Goal: Task Accomplishment & Management: Use online tool/utility

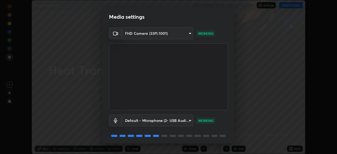
scroll to position [19, 0]
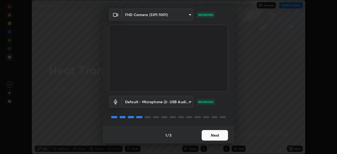
click at [212, 137] on button "Next" at bounding box center [215, 135] width 26 height 11
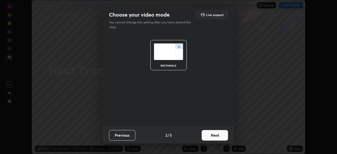
scroll to position [0, 0]
click at [212, 139] on button "Next" at bounding box center [215, 135] width 26 height 11
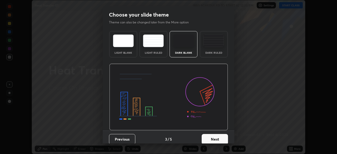
click at [213, 139] on button "Next" at bounding box center [215, 139] width 26 height 11
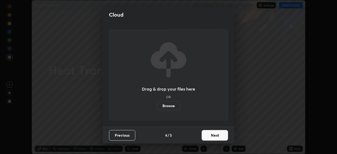
click at [213, 138] on button "Next" at bounding box center [215, 135] width 26 height 11
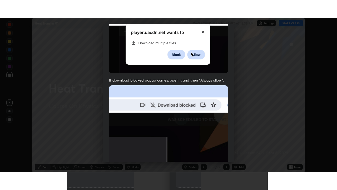
scroll to position [126, 0]
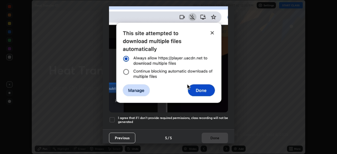
click at [111, 117] on div at bounding box center [112, 120] width 6 height 6
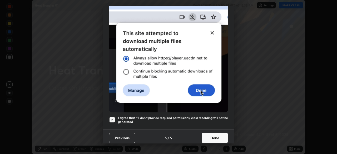
click at [212, 136] on button "Done" at bounding box center [215, 138] width 26 height 11
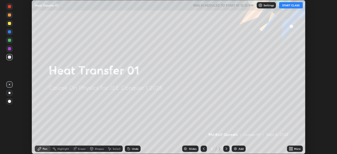
click at [291, 149] on icon at bounding box center [291, 149] width 4 height 4
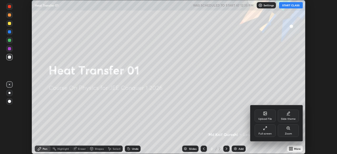
click at [266, 135] on div "Full screen" at bounding box center [265, 134] width 13 height 3
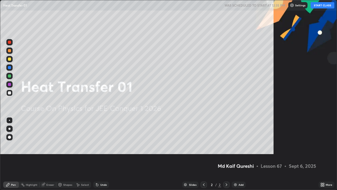
scroll to position [190, 337]
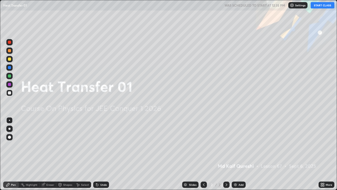
click at [326, 6] on button "START CLASS" at bounding box center [323, 5] width 24 height 6
click at [236, 154] on img at bounding box center [235, 184] width 4 height 4
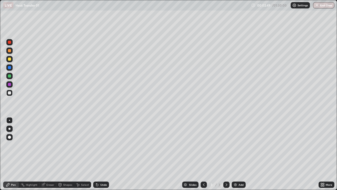
click at [9, 58] on div at bounding box center [9, 58] width 3 height 3
click at [100, 154] on div "Undo" at bounding box center [101, 184] width 16 height 6
click at [99, 154] on div "Undo" at bounding box center [101, 184] width 16 height 6
click at [100, 154] on div "Undo" at bounding box center [101, 184] width 16 height 6
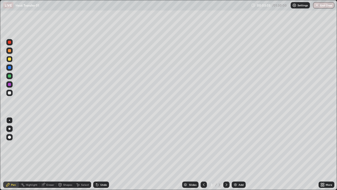
click at [96, 154] on icon at bounding box center [96, 183] width 1 height 1
click at [11, 93] on div at bounding box center [9, 92] width 3 height 3
click at [102, 154] on div "Undo" at bounding box center [101, 184] width 16 height 6
click at [97, 154] on icon at bounding box center [97, 185] width 2 height 2
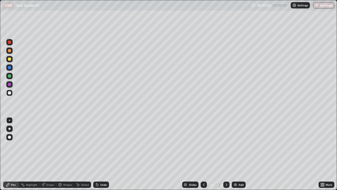
click at [99, 154] on div "Undo" at bounding box center [101, 184] width 16 height 6
click at [100, 154] on div "Undo" at bounding box center [103, 184] width 7 height 3
click at [102, 154] on div "Undo" at bounding box center [103, 184] width 7 height 3
click at [65, 154] on div "Shapes" at bounding box center [67, 184] width 9 height 3
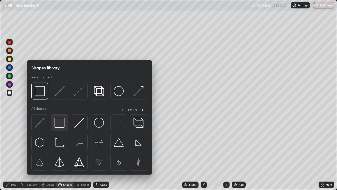
click at [60, 123] on img at bounding box center [60, 122] width 10 height 10
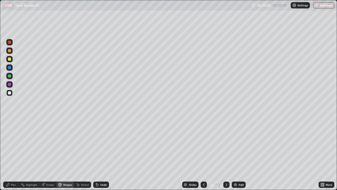
click at [98, 154] on div "Undo" at bounding box center [101, 184] width 16 height 6
click at [15, 154] on div "Pen" at bounding box center [13, 184] width 5 height 3
click at [48, 154] on div "Eraser" at bounding box center [50, 184] width 8 height 3
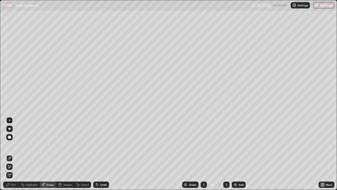
click at [13, 154] on div "Pen" at bounding box center [13, 184] width 5 height 3
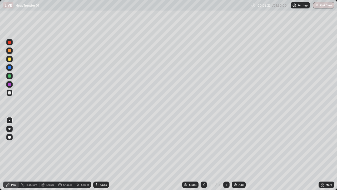
click at [103, 154] on div "Undo" at bounding box center [101, 184] width 16 height 6
click at [239, 154] on div "Add" at bounding box center [239, 184] width 14 height 6
click at [69, 154] on div "Shapes" at bounding box center [67, 184] width 9 height 3
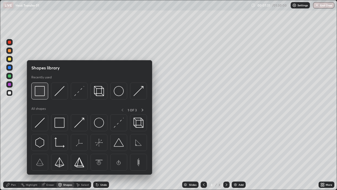
click at [39, 94] on img at bounding box center [40, 91] width 10 height 10
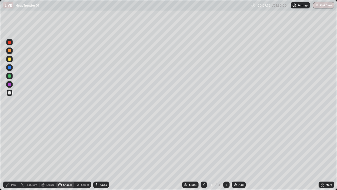
click at [10, 61] on div at bounding box center [9, 59] width 6 height 6
click at [9, 154] on icon at bounding box center [8, 184] width 4 height 4
click at [50, 154] on div "Eraser" at bounding box center [50, 184] width 8 height 3
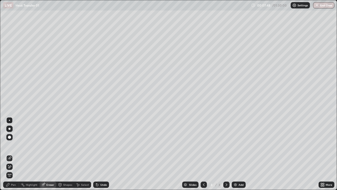
click at [10, 154] on div "Pen" at bounding box center [11, 184] width 16 height 6
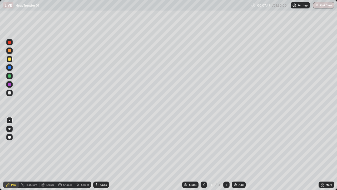
click at [9, 93] on div at bounding box center [9, 92] width 3 height 3
click at [15, 154] on div "Pen" at bounding box center [13, 184] width 5 height 3
click at [9, 93] on div at bounding box center [9, 92] width 3 height 3
click at [8, 77] on div at bounding box center [9, 75] width 3 height 3
click at [9, 94] on div at bounding box center [9, 92] width 3 height 3
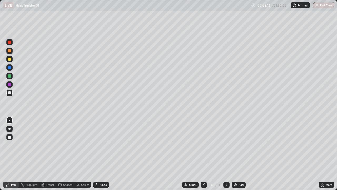
click at [8, 60] on div at bounding box center [9, 59] width 6 height 6
click at [9, 93] on div at bounding box center [9, 92] width 3 height 3
click at [11, 59] on div at bounding box center [9, 58] width 3 height 3
click at [7, 61] on div at bounding box center [9, 59] width 6 height 6
click at [51, 154] on div "Eraser" at bounding box center [50, 184] width 8 height 3
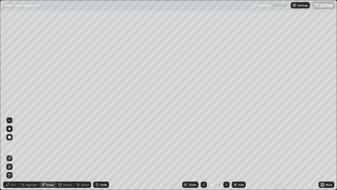
click at [12, 154] on div "Pen" at bounding box center [13, 184] width 5 height 3
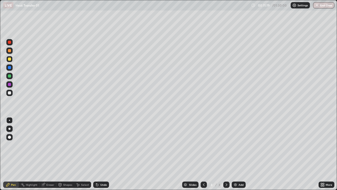
click at [9, 94] on div at bounding box center [9, 92] width 3 height 3
click at [10, 93] on div at bounding box center [9, 92] width 3 height 3
click at [11, 76] on div at bounding box center [9, 75] width 3 height 3
click at [8, 94] on div at bounding box center [9, 92] width 3 height 3
click at [102, 154] on div "Undo" at bounding box center [101, 184] width 16 height 6
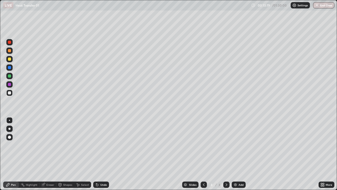
click at [101, 154] on div "Undo" at bounding box center [103, 184] width 7 height 3
click at [240, 154] on div "Add" at bounding box center [241, 184] width 5 height 3
click at [9, 60] on div at bounding box center [9, 58] width 3 height 3
click at [9, 94] on div at bounding box center [9, 92] width 3 height 3
click at [65, 154] on div "Shapes" at bounding box center [67, 184] width 9 height 3
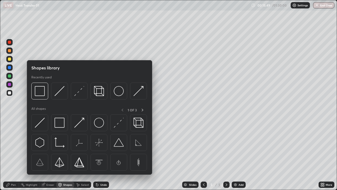
click at [65, 154] on div "Shapes" at bounding box center [67, 184] width 9 height 3
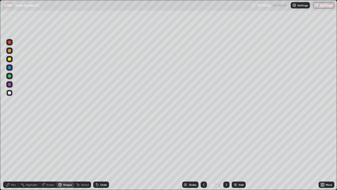
click at [66, 154] on div "Shapes" at bounding box center [65, 184] width 18 height 6
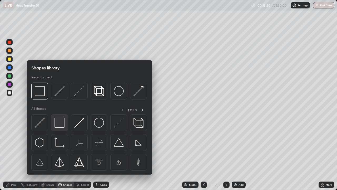
click at [60, 125] on img at bounding box center [60, 122] width 10 height 10
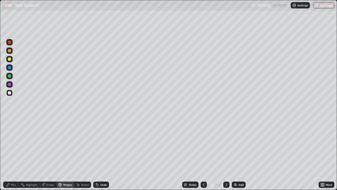
click at [66, 154] on div "Shapes" at bounding box center [67, 184] width 9 height 3
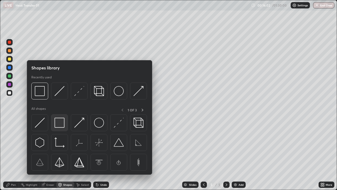
click at [61, 122] on img at bounding box center [60, 122] width 10 height 10
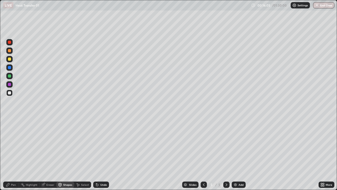
click at [9, 76] on div at bounding box center [9, 75] width 3 height 3
click at [9, 60] on div at bounding box center [9, 58] width 3 height 3
click at [10, 50] on div at bounding box center [9, 50] width 3 height 3
click at [101, 154] on div "Undo" at bounding box center [101, 184] width 16 height 6
click at [13, 154] on div "Pen" at bounding box center [13, 184] width 5 height 3
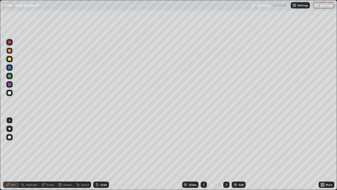
click at [104, 154] on div "Undo" at bounding box center [103, 184] width 7 height 3
click at [11, 68] on div at bounding box center [9, 67] width 3 height 3
click at [10, 61] on div at bounding box center [9, 59] width 6 height 6
click at [9, 94] on div at bounding box center [9, 92] width 3 height 3
click at [10, 85] on div at bounding box center [9, 84] width 3 height 3
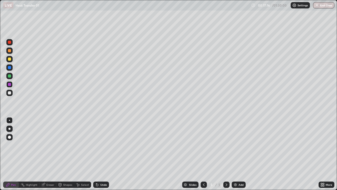
click at [67, 154] on div "Shapes" at bounding box center [67, 184] width 9 height 3
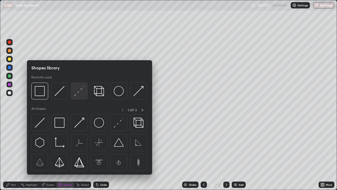
click at [77, 94] on img at bounding box center [79, 91] width 10 height 10
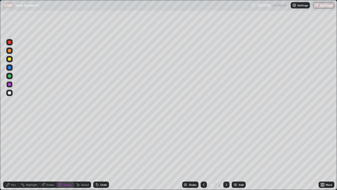
click at [15, 154] on div "Pen" at bounding box center [13, 184] width 5 height 3
click at [68, 154] on div "Shapes" at bounding box center [67, 184] width 9 height 3
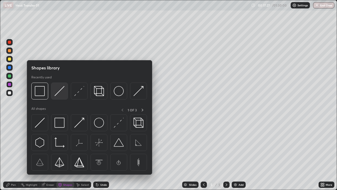
click at [60, 92] on img at bounding box center [60, 91] width 10 height 10
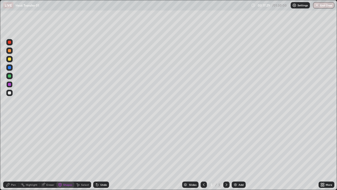
click at [105, 154] on div "Undo" at bounding box center [101, 184] width 16 height 6
click at [66, 154] on div "Shapes" at bounding box center [67, 184] width 9 height 3
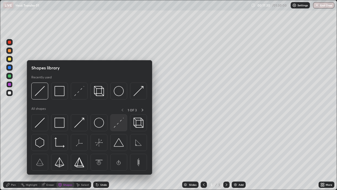
click at [117, 125] on img at bounding box center [119, 122] width 10 height 10
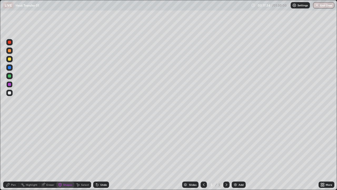
click at [10, 154] on div "Pen" at bounding box center [11, 184] width 16 height 6
click at [10, 93] on div at bounding box center [9, 92] width 3 height 3
click at [8, 50] on div at bounding box center [9, 50] width 3 height 3
click at [11, 43] on div at bounding box center [9, 42] width 3 height 3
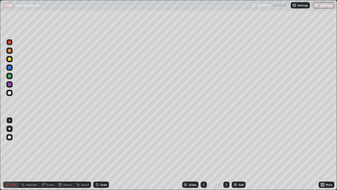
click at [67, 154] on div "Shapes" at bounding box center [67, 184] width 9 height 3
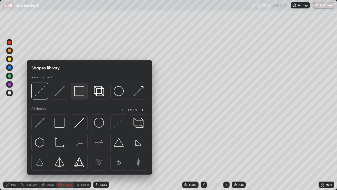
click at [81, 92] on img at bounding box center [79, 91] width 10 height 10
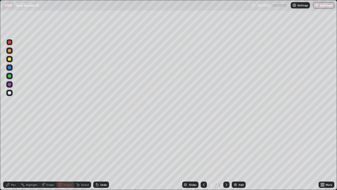
click at [10, 91] on div at bounding box center [9, 92] width 3 height 3
click at [12, 75] on div at bounding box center [9, 76] width 6 height 6
click at [100, 154] on div "Undo" at bounding box center [101, 184] width 16 height 6
click at [13, 154] on div "Pen" at bounding box center [13, 184] width 5 height 3
click at [12, 94] on div at bounding box center [9, 93] width 6 height 6
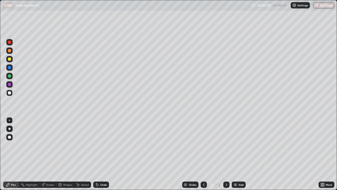
click at [68, 154] on div "Shapes" at bounding box center [67, 184] width 9 height 3
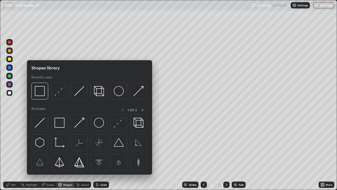
click at [11, 75] on div at bounding box center [9, 75] width 3 height 3
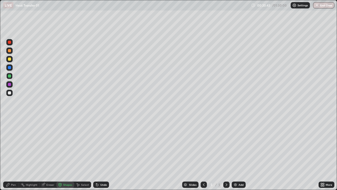
click at [98, 154] on div "Undo" at bounding box center [101, 184] width 16 height 6
click at [13, 154] on div "Pen" at bounding box center [13, 184] width 5 height 3
click at [69, 154] on div "Shapes" at bounding box center [67, 184] width 9 height 3
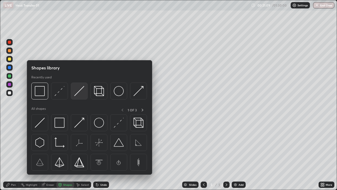
click at [80, 94] on img at bounding box center [79, 91] width 10 height 10
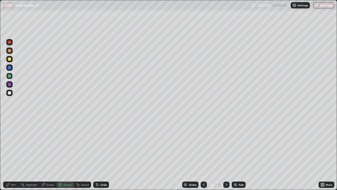
click at [102, 154] on div "Undo" at bounding box center [103, 184] width 7 height 3
click at [12, 60] on div at bounding box center [9, 59] width 6 height 6
click at [86, 154] on div "Select" at bounding box center [85, 184] width 8 height 3
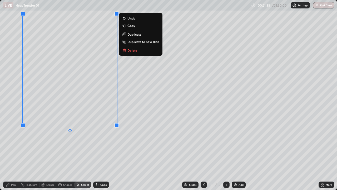
click at [141, 139] on div "0 ° Undo Copy Duplicate Duplicate to new slide Delete" at bounding box center [168, 94] width 337 height 189
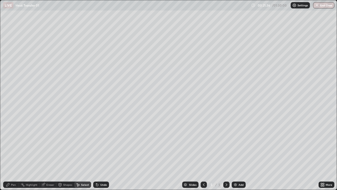
click at [66, 154] on div "Shapes" at bounding box center [67, 184] width 9 height 3
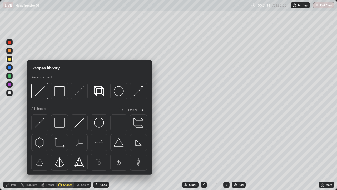
click at [63, 154] on div "Shapes" at bounding box center [67, 184] width 9 height 3
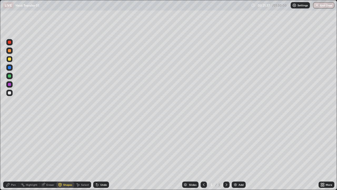
click at [64, 154] on div "Shapes" at bounding box center [67, 184] width 9 height 3
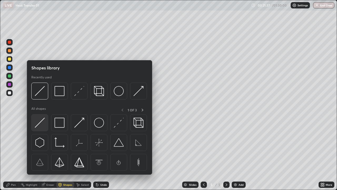
click at [41, 122] on img at bounding box center [40, 122] width 10 height 10
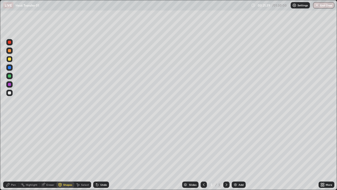
click at [80, 154] on div "Select" at bounding box center [82, 184] width 17 height 6
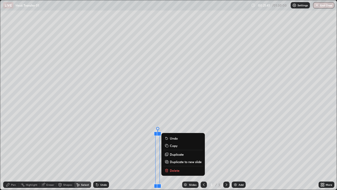
click at [171, 154] on p "Delete" at bounding box center [175, 170] width 10 height 4
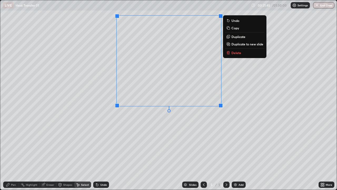
click at [67, 154] on div "Shapes" at bounding box center [67, 184] width 9 height 3
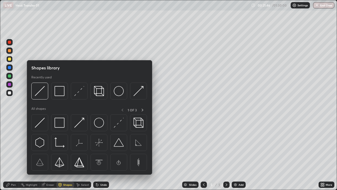
click at [67, 154] on div "Shapes" at bounding box center [67, 184] width 9 height 3
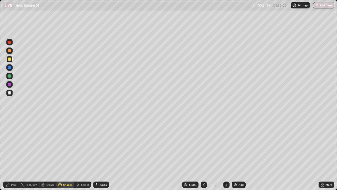
click at [66, 154] on div "Shapes" at bounding box center [67, 184] width 9 height 3
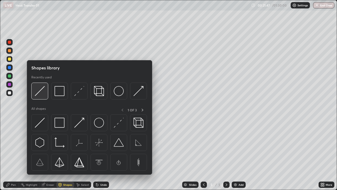
click at [39, 94] on img at bounding box center [40, 91] width 10 height 10
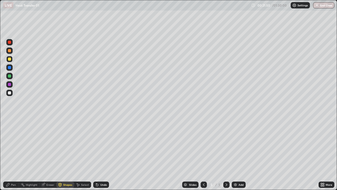
click at [10, 61] on div at bounding box center [9, 59] width 6 height 6
click at [13, 154] on div "Pen" at bounding box center [13, 184] width 5 height 3
click at [65, 154] on div "Shapes" at bounding box center [67, 184] width 9 height 3
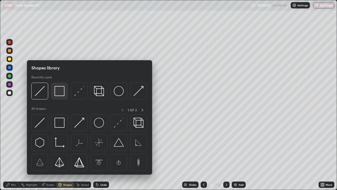
click at [60, 92] on img at bounding box center [60, 91] width 10 height 10
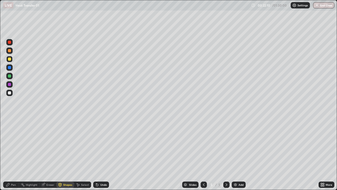
click at [6, 52] on div at bounding box center [9, 50] width 6 height 6
click at [8, 92] on div at bounding box center [9, 92] width 3 height 3
click at [7, 65] on div at bounding box center [9, 67] width 6 height 6
click at [11, 76] on div at bounding box center [9, 75] width 3 height 3
click at [13, 154] on div "Pen" at bounding box center [11, 184] width 16 height 6
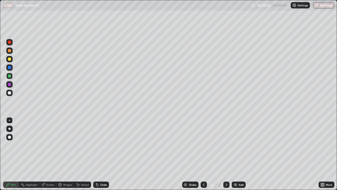
click at [11, 95] on div at bounding box center [9, 93] width 6 height 6
click at [10, 50] on div at bounding box center [9, 50] width 3 height 3
click at [12, 75] on div at bounding box center [9, 76] width 6 height 6
click at [9, 41] on div at bounding box center [9, 42] width 3 height 3
click at [103, 154] on div "Undo" at bounding box center [103, 184] width 7 height 3
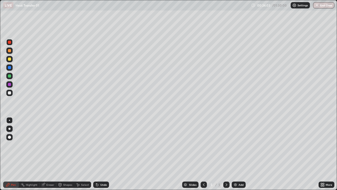
click at [65, 154] on div "Shapes" at bounding box center [67, 184] width 9 height 3
click at [13, 154] on div "Pen" at bounding box center [13, 184] width 5 height 3
click at [10, 93] on div at bounding box center [9, 92] width 3 height 3
click at [239, 154] on div "Add" at bounding box center [241, 184] width 5 height 3
click at [64, 154] on div "Shapes" at bounding box center [65, 184] width 18 height 6
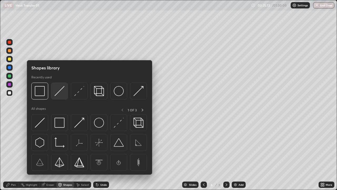
click at [61, 92] on img at bounding box center [60, 91] width 10 height 10
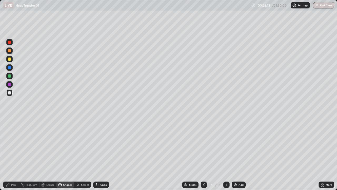
click at [9, 60] on div at bounding box center [9, 58] width 3 height 3
click at [65, 154] on div "Shapes" at bounding box center [65, 184] width 18 height 6
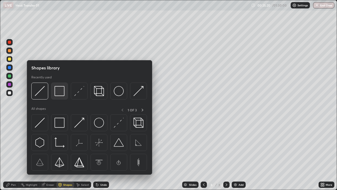
click at [59, 92] on img at bounding box center [60, 91] width 10 height 10
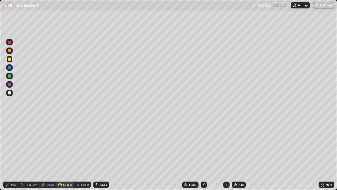
click at [10, 51] on div at bounding box center [9, 50] width 3 height 3
click at [65, 154] on div "Shapes" at bounding box center [67, 184] width 9 height 3
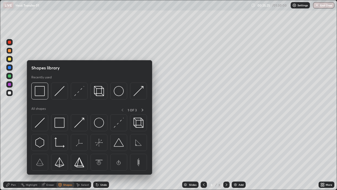
click at [12, 93] on div at bounding box center [9, 93] width 6 height 6
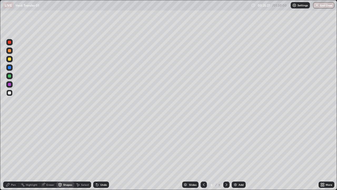
click at [10, 76] on div at bounding box center [9, 75] width 3 height 3
click at [15, 154] on div "Pen" at bounding box center [13, 184] width 5 height 3
click at [12, 93] on div at bounding box center [9, 93] width 6 height 6
click at [12, 94] on div at bounding box center [9, 93] width 6 height 6
click at [9, 59] on div at bounding box center [9, 58] width 3 height 3
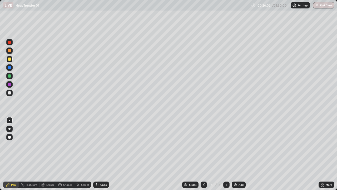
click at [99, 154] on div "Undo" at bounding box center [101, 184] width 16 height 6
click at [66, 154] on div "Shapes" at bounding box center [67, 184] width 9 height 3
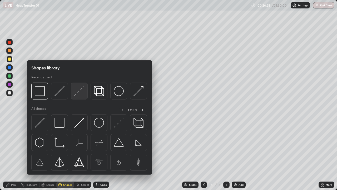
click at [77, 94] on img at bounding box center [79, 91] width 10 height 10
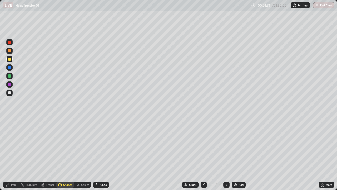
click at [12, 154] on div "Pen" at bounding box center [13, 184] width 5 height 3
click at [9, 93] on div at bounding box center [9, 92] width 3 height 3
click at [48, 154] on div "Eraser" at bounding box center [50, 184] width 8 height 3
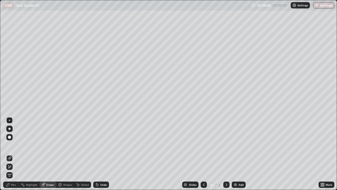
click at [12, 154] on div "Pen" at bounding box center [13, 184] width 5 height 3
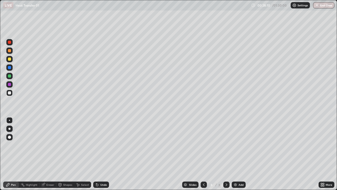
click at [8, 95] on div at bounding box center [9, 93] width 6 height 6
click at [85, 154] on div "Select" at bounding box center [85, 184] width 8 height 3
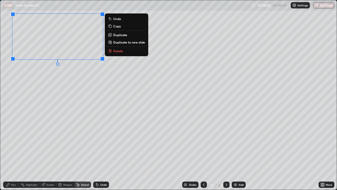
click at [64, 154] on div "Shapes" at bounding box center [67, 184] width 9 height 3
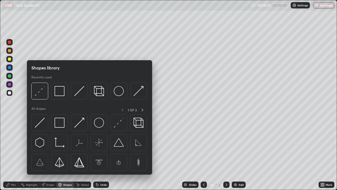
click at [62, 154] on div "Shapes" at bounding box center [65, 184] width 18 height 6
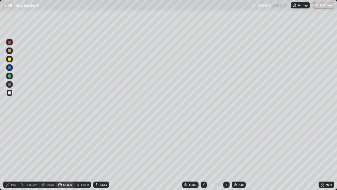
click at [62, 154] on div "Shapes" at bounding box center [65, 184] width 18 height 6
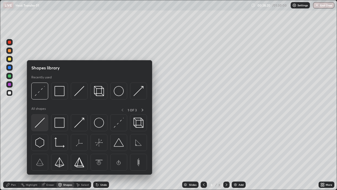
click at [39, 125] on img at bounding box center [40, 122] width 10 height 10
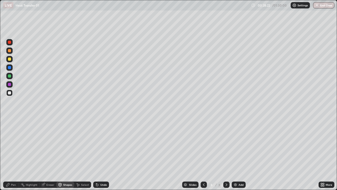
click at [15, 154] on div "Pen" at bounding box center [13, 184] width 5 height 3
click at [65, 154] on div "Shapes" at bounding box center [67, 184] width 9 height 3
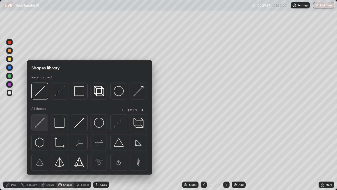
click at [42, 124] on img at bounding box center [40, 122] width 10 height 10
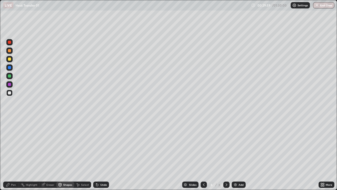
click at [21, 154] on circle at bounding box center [21, 184] width 1 height 1
click at [14, 154] on div "Pen" at bounding box center [13, 184] width 5 height 3
click at [65, 154] on div "Shapes" at bounding box center [67, 184] width 9 height 3
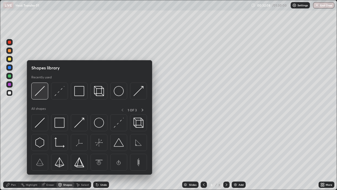
click at [40, 96] on div at bounding box center [39, 90] width 17 height 17
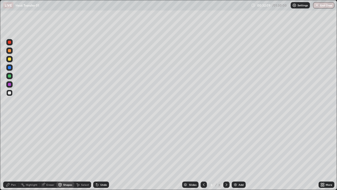
click at [9, 58] on div at bounding box center [9, 58] width 3 height 3
click at [63, 154] on div "Shapes" at bounding box center [65, 184] width 18 height 6
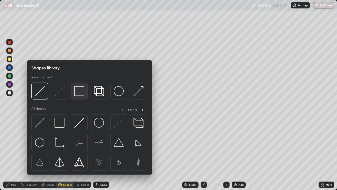
click at [78, 94] on img at bounding box center [79, 91] width 10 height 10
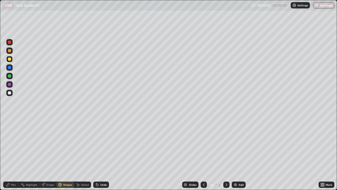
click at [67, 154] on div "Shapes" at bounding box center [67, 184] width 9 height 3
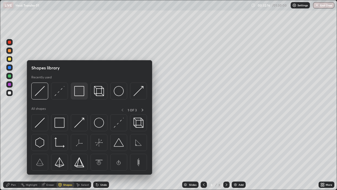
click at [78, 94] on img at bounding box center [79, 91] width 10 height 10
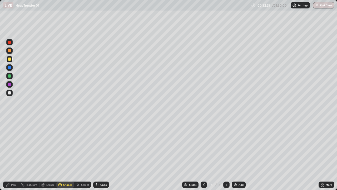
click at [101, 154] on div "Undo" at bounding box center [103, 184] width 7 height 3
click at [15, 154] on div "Pen" at bounding box center [13, 184] width 5 height 3
click at [9, 95] on div at bounding box center [9, 93] width 6 height 6
click at [203, 154] on icon at bounding box center [204, 184] width 4 height 4
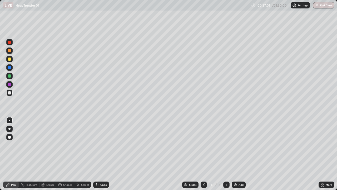
click at [226, 154] on icon at bounding box center [226, 184] width 4 height 4
click at [96, 154] on icon at bounding box center [97, 185] width 2 height 2
click at [95, 154] on icon at bounding box center [97, 184] width 4 height 4
click at [96, 154] on icon at bounding box center [96, 183] width 1 height 1
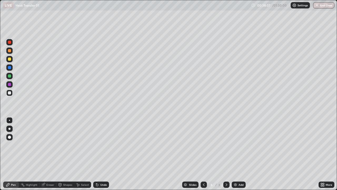
click at [49, 154] on div "Eraser" at bounding box center [50, 184] width 8 height 3
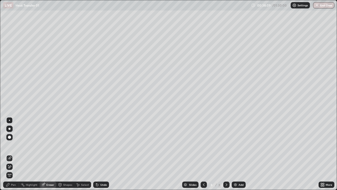
click at [14, 154] on div "Pen" at bounding box center [13, 184] width 5 height 3
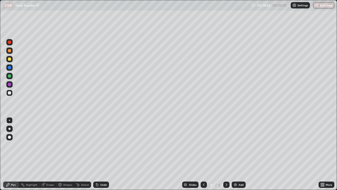
click at [9, 75] on div at bounding box center [9, 75] width 3 height 3
click at [238, 154] on div "Add" at bounding box center [239, 184] width 14 height 6
click at [9, 93] on div at bounding box center [9, 92] width 3 height 3
click at [203, 154] on icon at bounding box center [204, 184] width 4 height 4
click at [228, 154] on div at bounding box center [226, 184] width 6 height 6
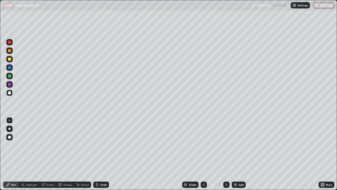
click at [65, 154] on div "Shapes" at bounding box center [65, 184] width 18 height 6
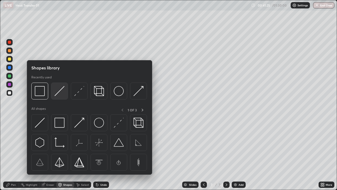
click at [61, 92] on img at bounding box center [60, 91] width 10 height 10
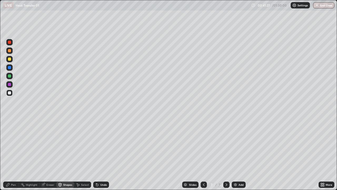
click at [99, 154] on div "Undo" at bounding box center [101, 184] width 16 height 6
click at [66, 154] on div "Shapes" at bounding box center [67, 184] width 9 height 3
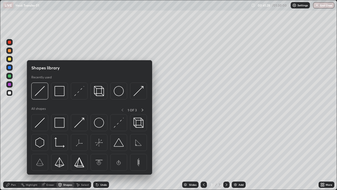
click at [11, 56] on div at bounding box center [9, 59] width 6 height 6
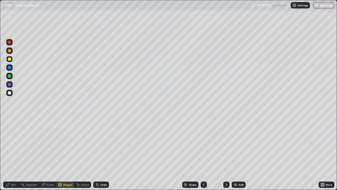
click at [60, 154] on icon at bounding box center [60, 185] width 0 height 2
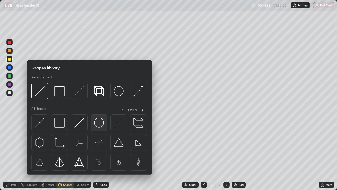
click at [96, 121] on img at bounding box center [99, 122] width 10 height 10
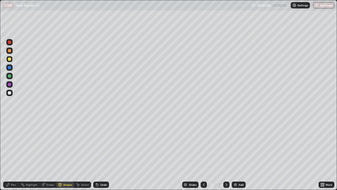
click at [14, 154] on div "Pen" at bounding box center [13, 184] width 5 height 3
click at [9, 76] on div at bounding box center [9, 75] width 3 height 3
click at [12, 96] on div at bounding box center [9, 93] width 6 height 8
click at [12, 77] on div at bounding box center [9, 76] width 6 height 6
click at [10, 93] on div at bounding box center [9, 92] width 3 height 3
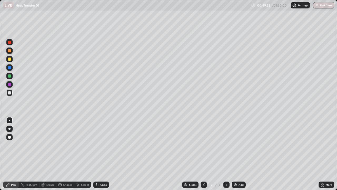
click at [8, 52] on div at bounding box center [9, 50] width 6 height 6
click at [9, 137] on div at bounding box center [9, 136] width 3 height 3
click at [12, 94] on div at bounding box center [9, 93] width 6 height 6
click at [9, 120] on div at bounding box center [9, 120] width 1 height 1
click at [101, 154] on div "Undo" at bounding box center [103, 184] width 7 height 3
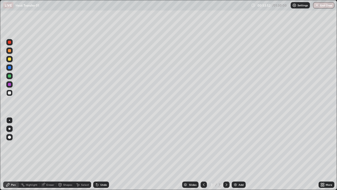
click at [239, 154] on div "Add" at bounding box center [239, 184] width 14 height 6
click at [64, 154] on div "Shapes" at bounding box center [67, 184] width 9 height 3
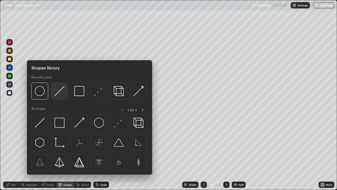
click at [64, 93] on img at bounding box center [60, 91] width 10 height 10
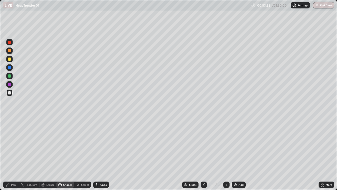
click at [10, 61] on div at bounding box center [9, 59] width 6 height 6
click at [62, 154] on div "Shapes" at bounding box center [65, 184] width 18 height 6
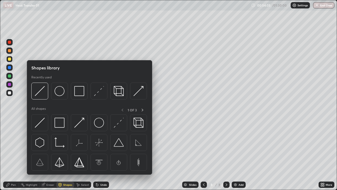
click at [78, 91] on img at bounding box center [79, 91] width 10 height 10
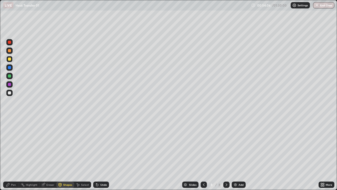
click at [10, 52] on div at bounding box center [9, 50] width 3 height 3
click at [13, 154] on div "Pen" at bounding box center [13, 184] width 5 height 3
click at [11, 59] on div at bounding box center [9, 58] width 3 height 3
click at [9, 77] on div at bounding box center [9, 75] width 3 height 3
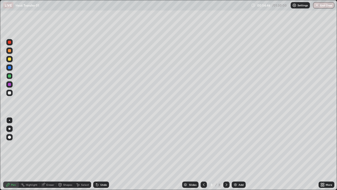
click at [9, 93] on div at bounding box center [9, 92] width 3 height 3
click at [9, 68] on div at bounding box center [9, 67] width 3 height 3
click at [9, 92] on div at bounding box center [9, 92] width 3 height 3
click at [203, 154] on icon at bounding box center [204, 184] width 4 height 4
click at [10, 61] on div at bounding box center [9, 59] width 6 height 6
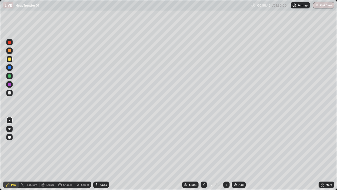
click at [9, 75] on div at bounding box center [9, 75] width 3 height 3
click at [203, 154] on icon at bounding box center [204, 184] width 4 height 4
click at [226, 154] on icon at bounding box center [226, 184] width 4 height 4
click at [9, 93] on div at bounding box center [9, 92] width 3 height 3
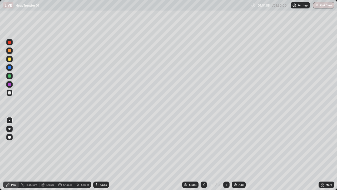
click at [10, 95] on div at bounding box center [9, 93] width 6 height 6
click at [64, 154] on div "Shapes" at bounding box center [67, 184] width 9 height 3
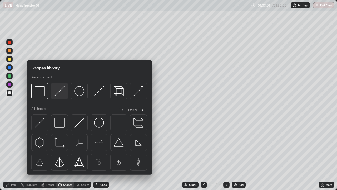
click at [55, 94] on img at bounding box center [60, 91] width 10 height 10
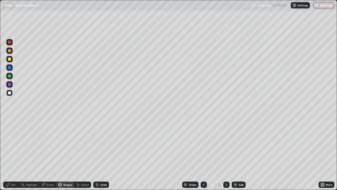
click at [100, 154] on div "Undo" at bounding box center [103, 184] width 7 height 3
click at [13, 154] on div "Pen" at bounding box center [13, 184] width 5 height 3
click at [101, 154] on div "Undo" at bounding box center [101, 184] width 16 height 6
click at [104, 154] on div "Undo" at bounding box center [101, 184] width 16 height 6
click at [238, 154] on div "Add" at bounding box center [239, 184] width 14 height 6
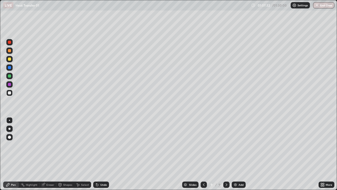
click at [8, 59] on div at bounding box center [9, 58] width 3 height 3
click at [15, 154] on div "Erase all" at bounding box center [9, 95] width 13 height 169
click at [6, 154] on div at bounding box center [9, 147] width 8 height 63
click at [4, 154] on div "Erase all" at bounding box center [9, 95] width 13 height 169
click at [10, 154] on icon at bounding box center [8, 184] width 4 height 4
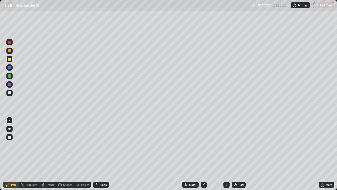
click at [50, 154] on div "Eraser" at bounding box center [50, 184] width 8 height 3
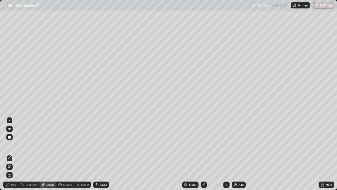
click at [66, 154] on div "Shapes" at bounding box center [67, 184] width 9 height 3
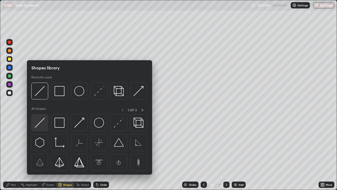
click at [40, 126] on img at bounding box center [40, 122] width 10 height 10
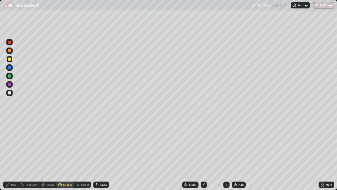
click at [9, 94] on div at bounding box center [9, 92] width 3 height 3
click at [325, 6] on button "End Class" at bounding box center [323, 5] width 21 height 6
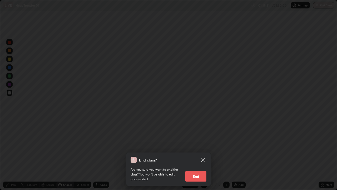
click at [194, 154] on button "End" at bounding box center [195, 176] width 21 height 11
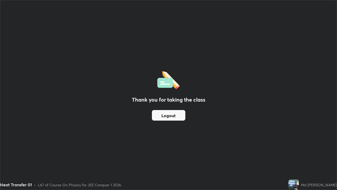
click at [175, 119] on button "Logout" at bounding box center [168, 115] width 33 height 11
